Goal: Task Accomplishment & Management: Use online tool/utility

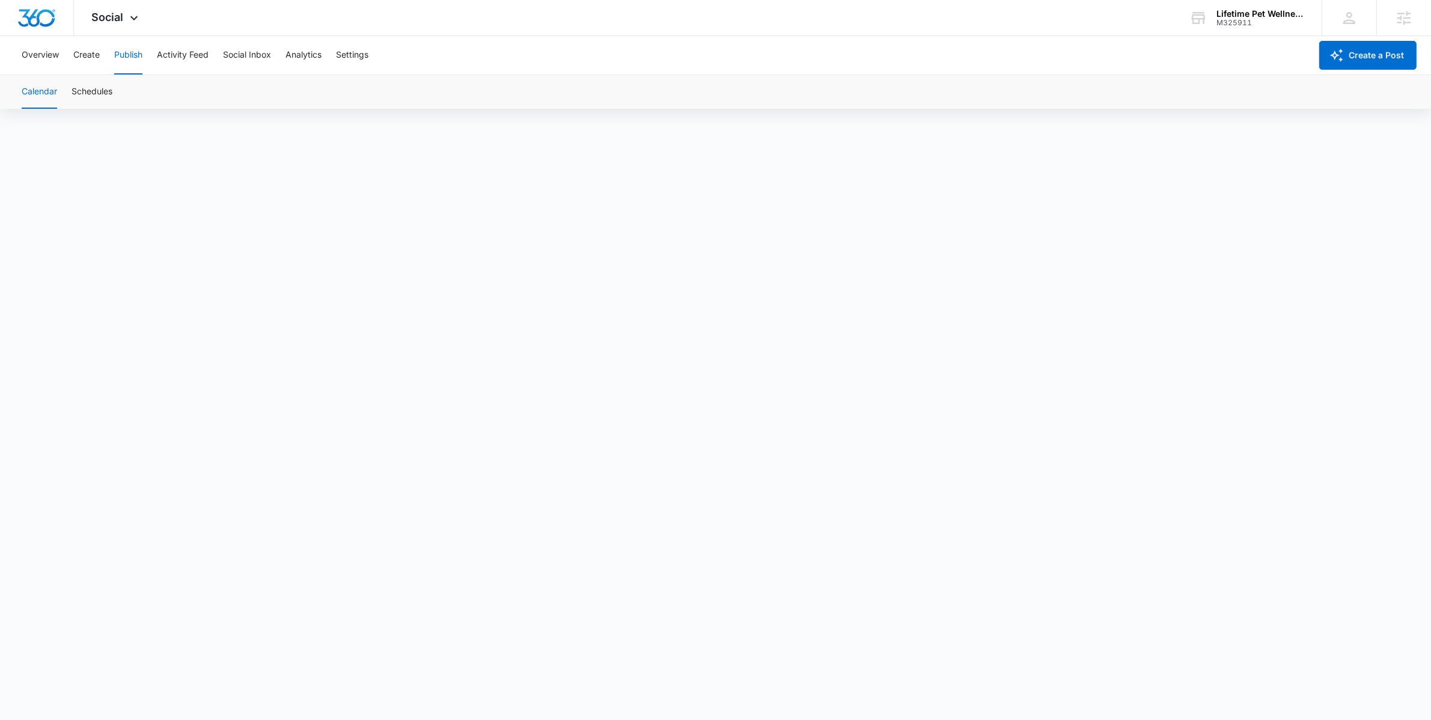
click at [418, 78] on div "Calendar Schedules" at bounding box center [715, 92] width 1402 height 34
click at [483, 60] on div "Overview Create Publish Activity Feed Social Inbox Analytics Settings" at bounding box center [662, 55] width 1296 height 38
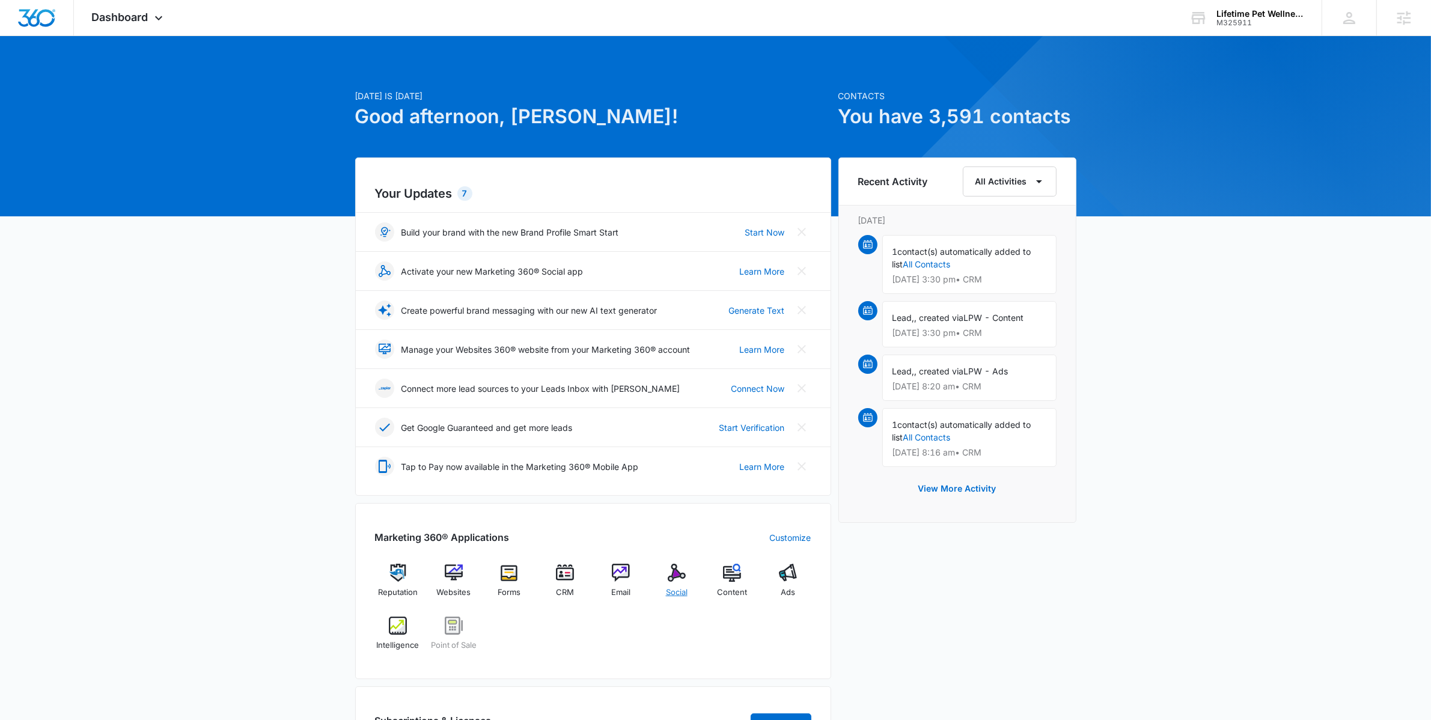
click at [671, 584] on div "Social" at bounding box center [676, 585] width 46 height 43
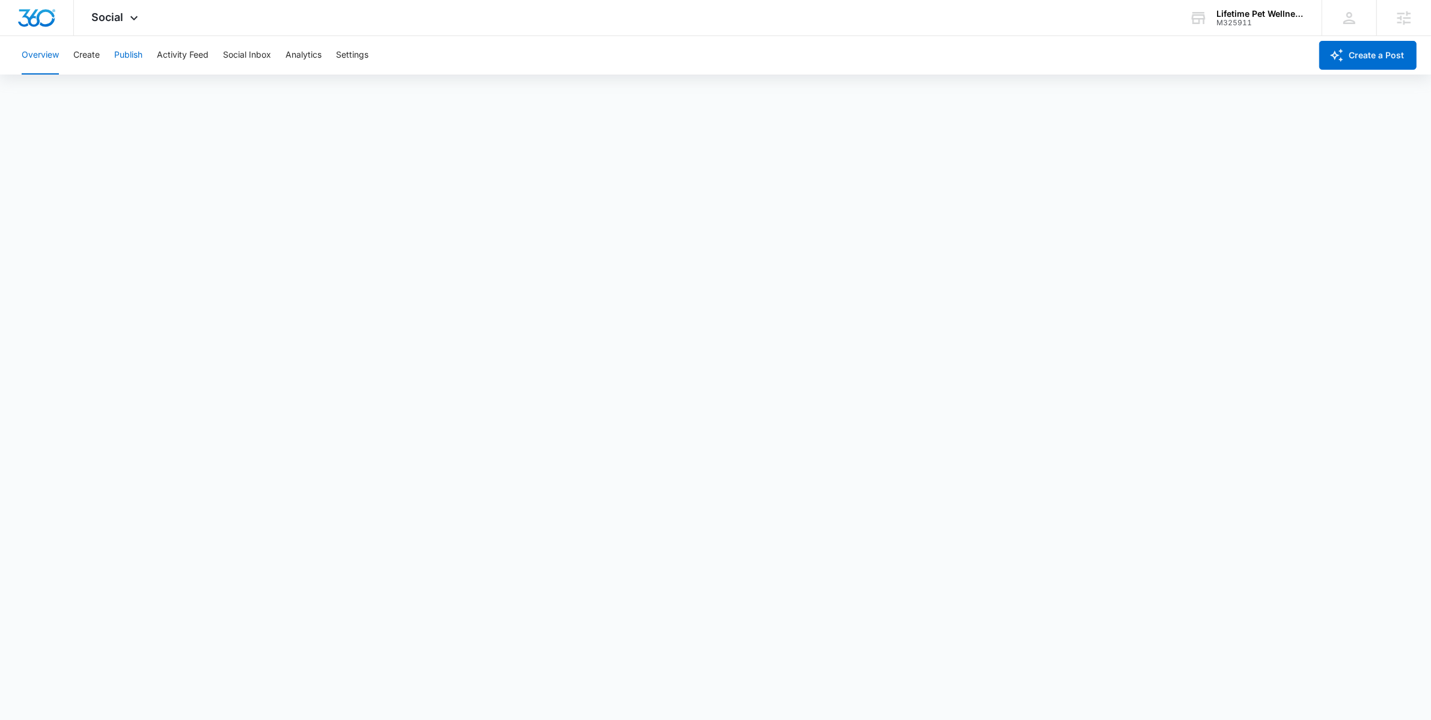
click at [129, 56] on button "Publish" at bounding box center [128, 55] width 28 height 38
click at [135, 57] on button "Publish" at bounding box center [128, 55] width 28 height 38
click at [124, 54] on button "Publish" at bounding box center [128, 55] width 28 height 38
